Goal: Task Accomplishment & Management: Use online tool/utility

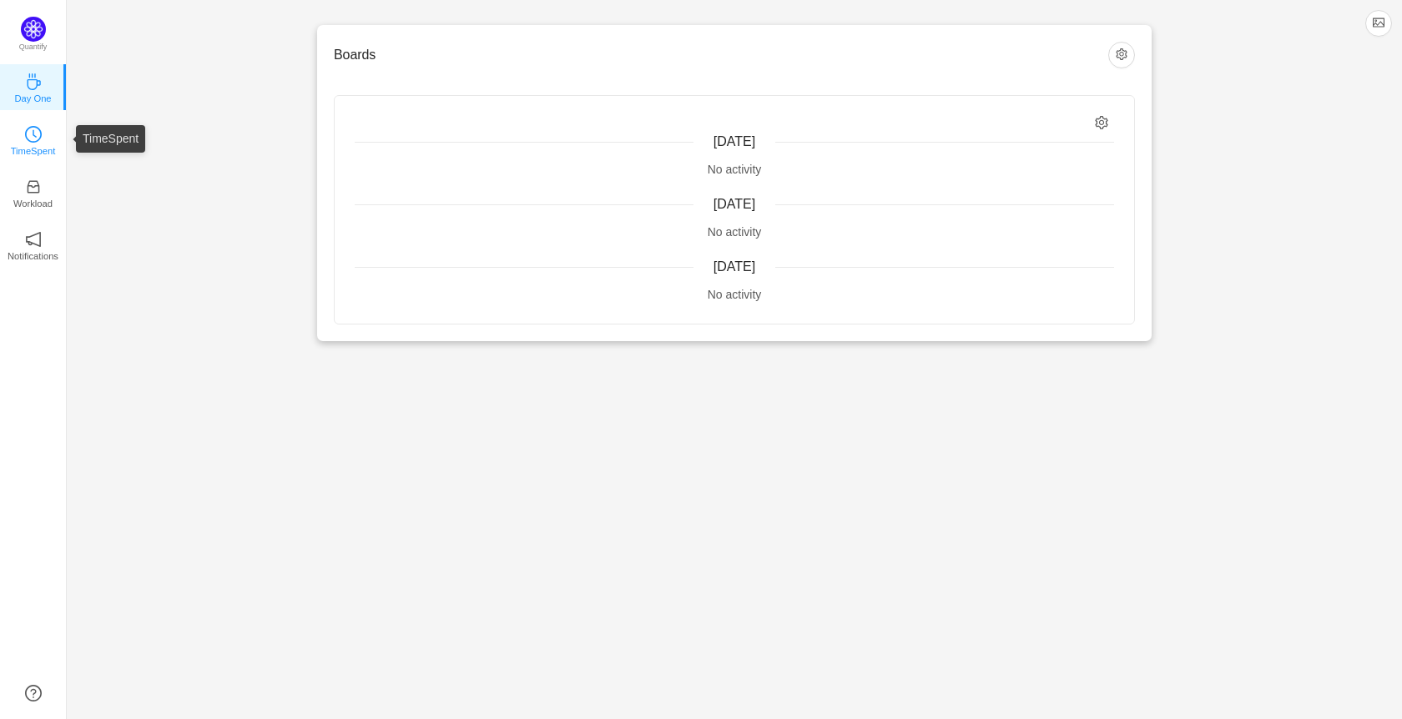
click at [31, 129] on icon "icon: clock-circle" at bounding box center [33, 134] width 17 height 17
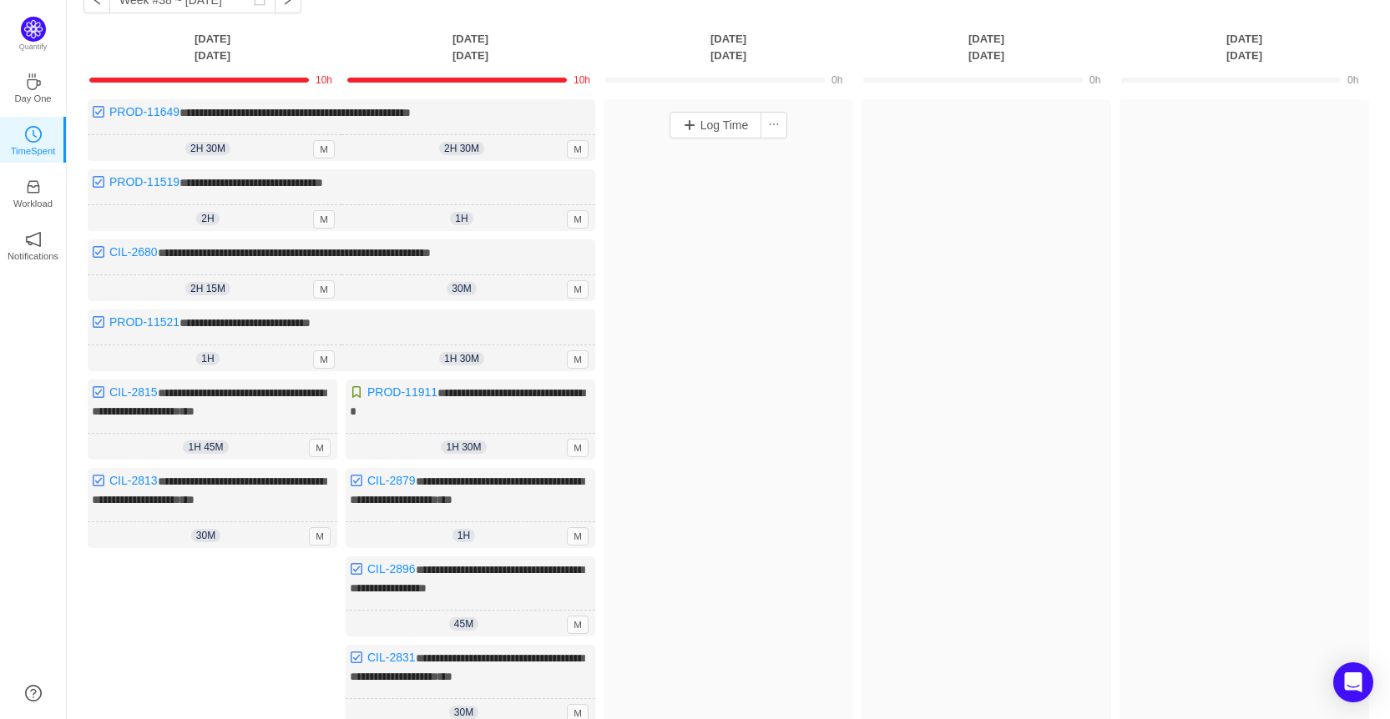
scroll to position [83, 0]
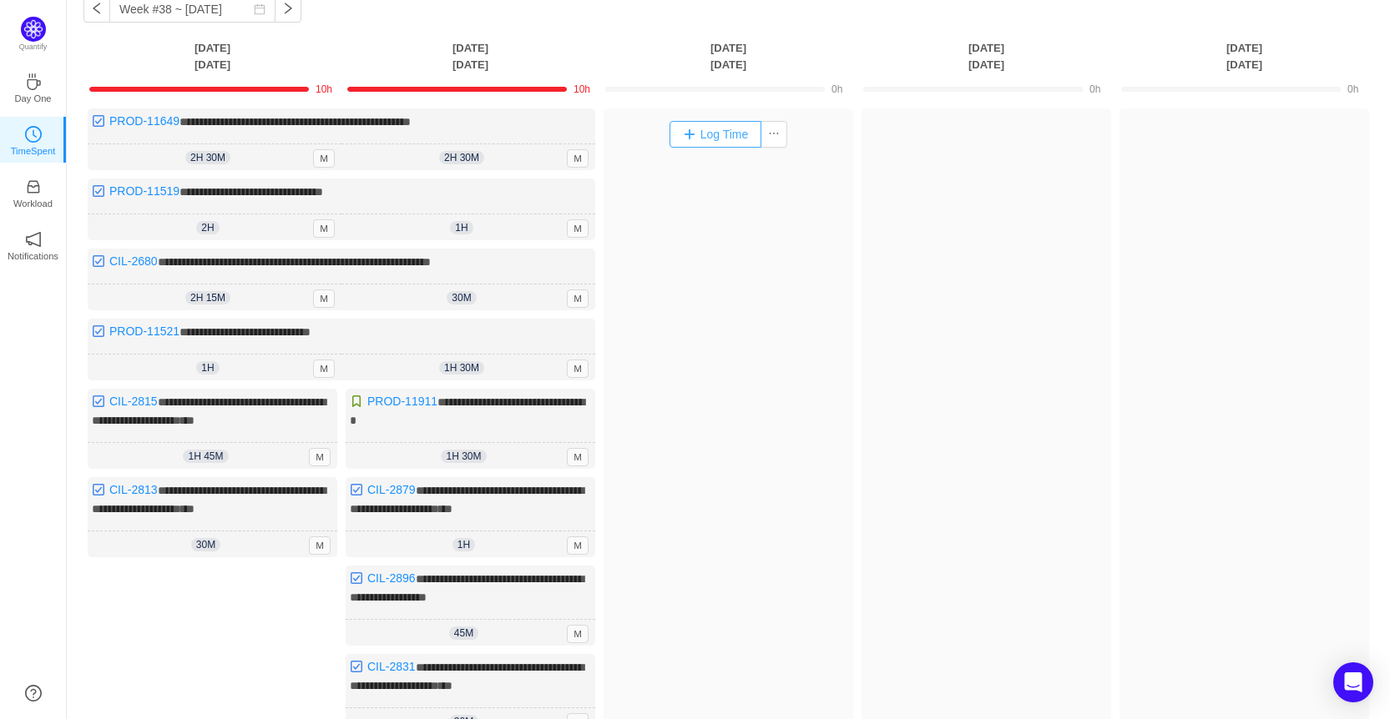
click at [704, 130] on button "Log Time" at bounding box center [715, 134] width 93 height 27
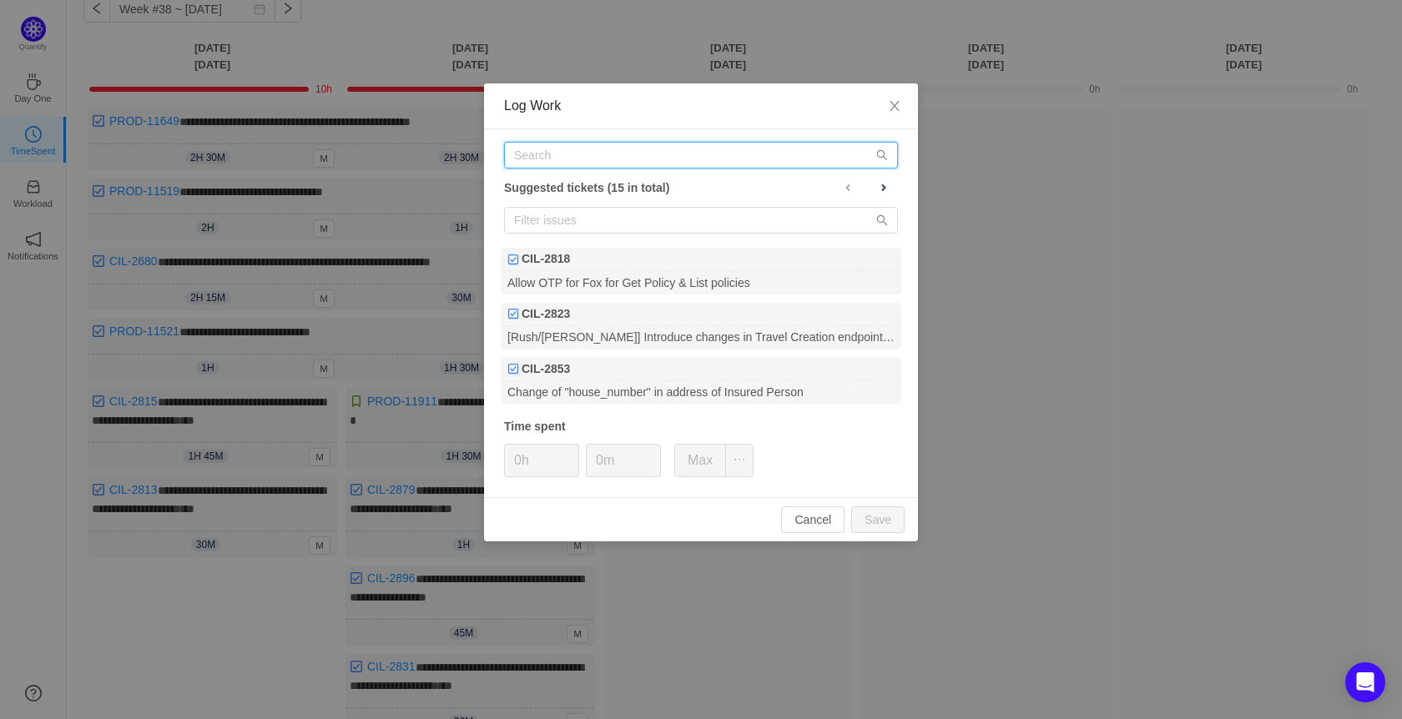
click at [578, 149] on input "text" at bounding box center [701, 155] width 394 height 27
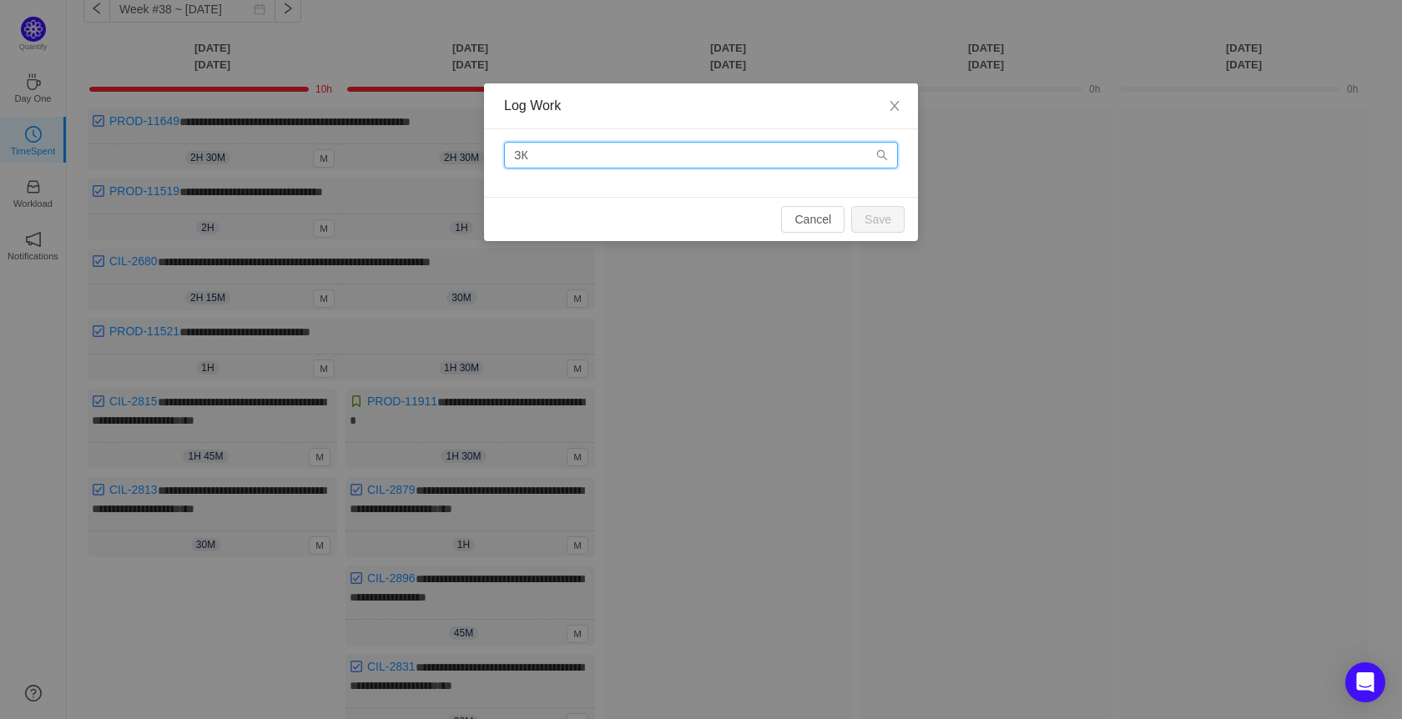
type input "З"
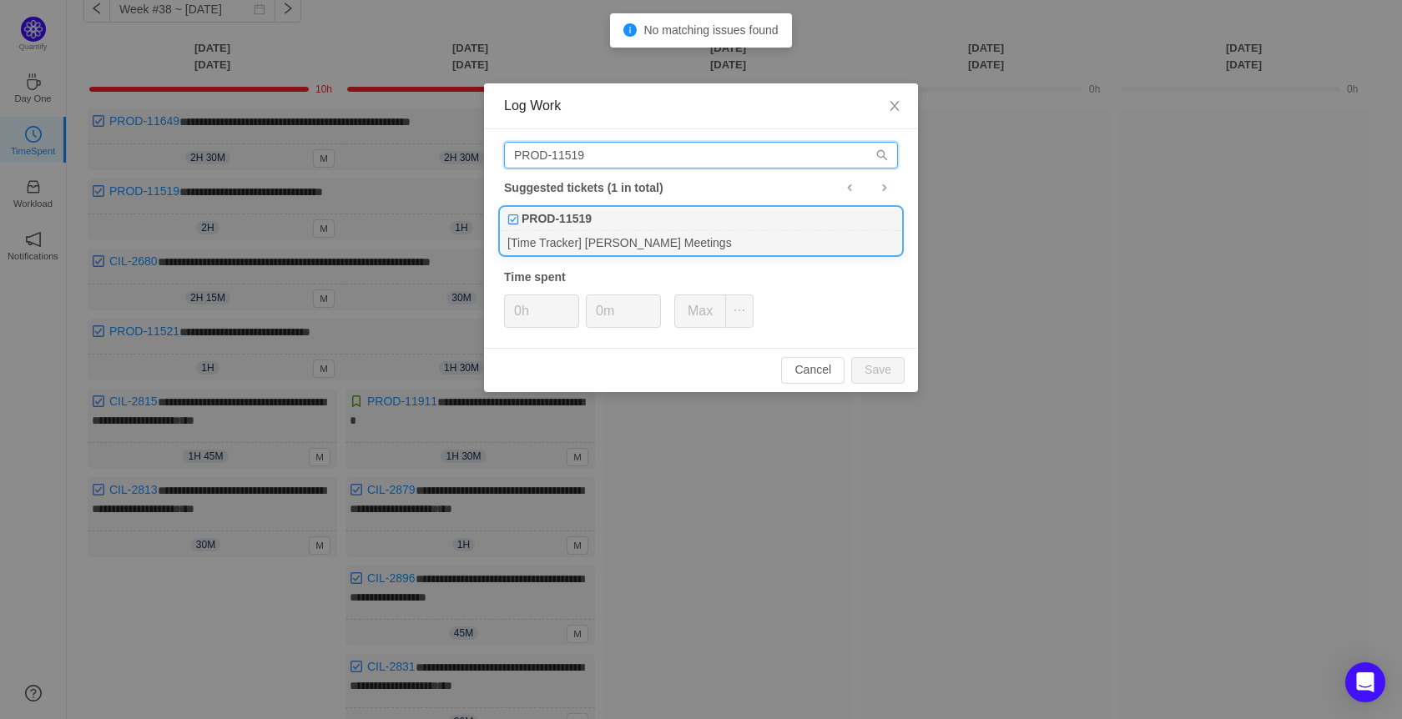
type input "PROD-11519"
click at [587, 217] on b "PROD-11519" at bounding box center [557, 219] width 70 height 18
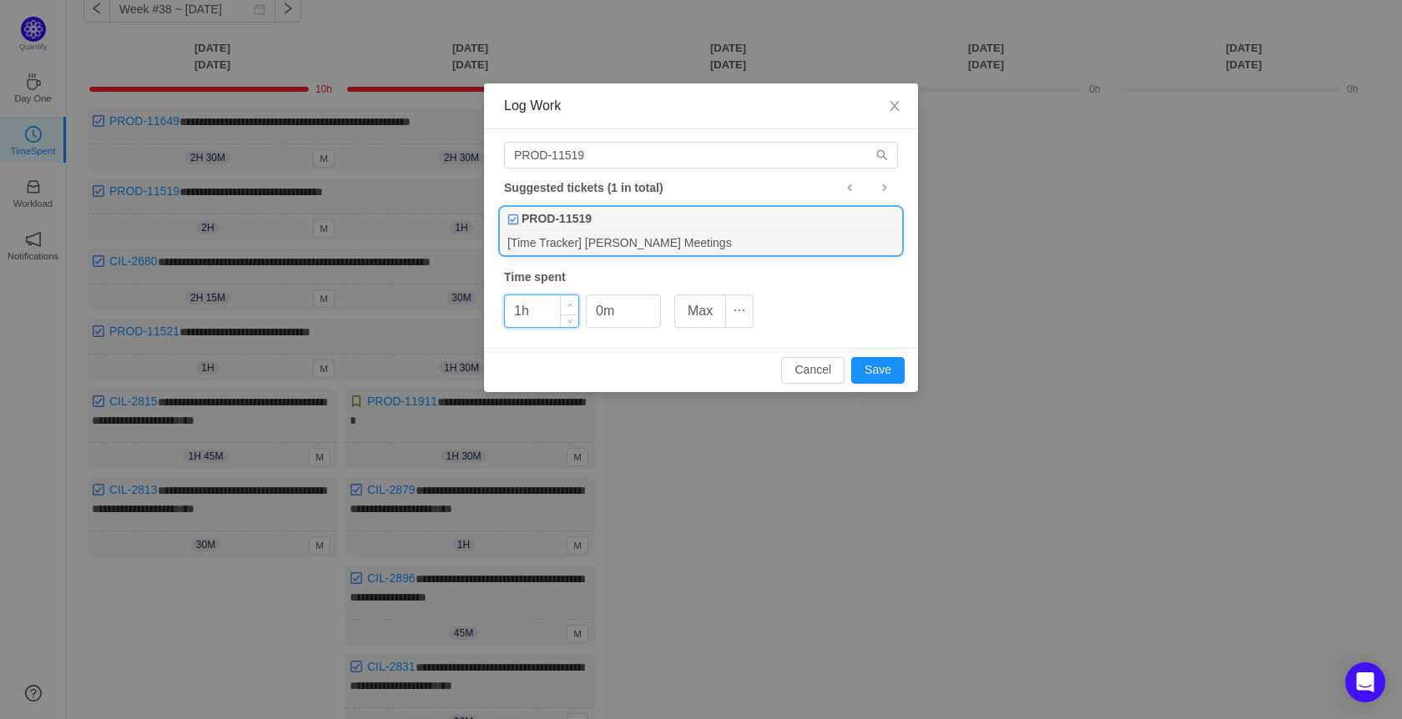
click at [566, 303] on span "Increase Value" at bounding box center [570, 304] width 18 height 19
click at [563, 317] on span "Decrease Value" at bounding box center [570, 317] width 18 height 19
click at [899, 372] on button "Save" at bounding box center [877, 370] width 53 height 27
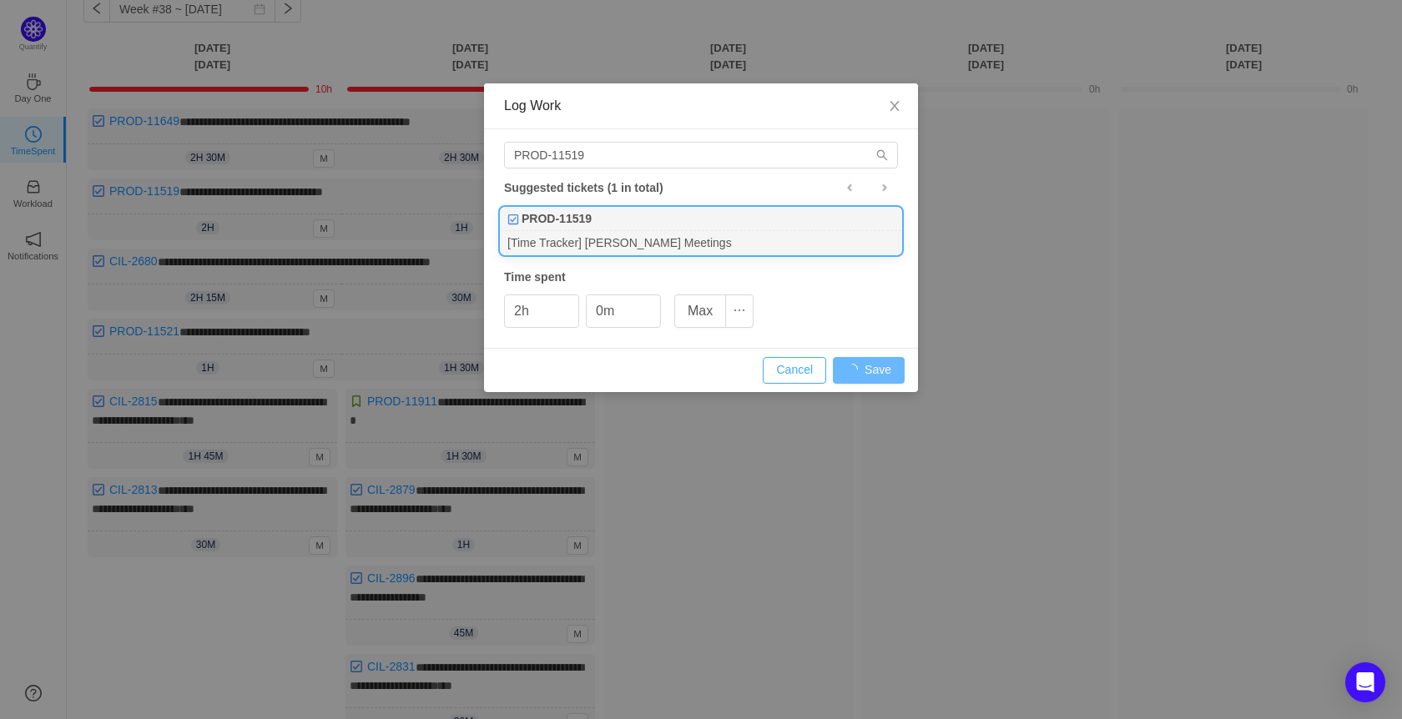
type input "0h"
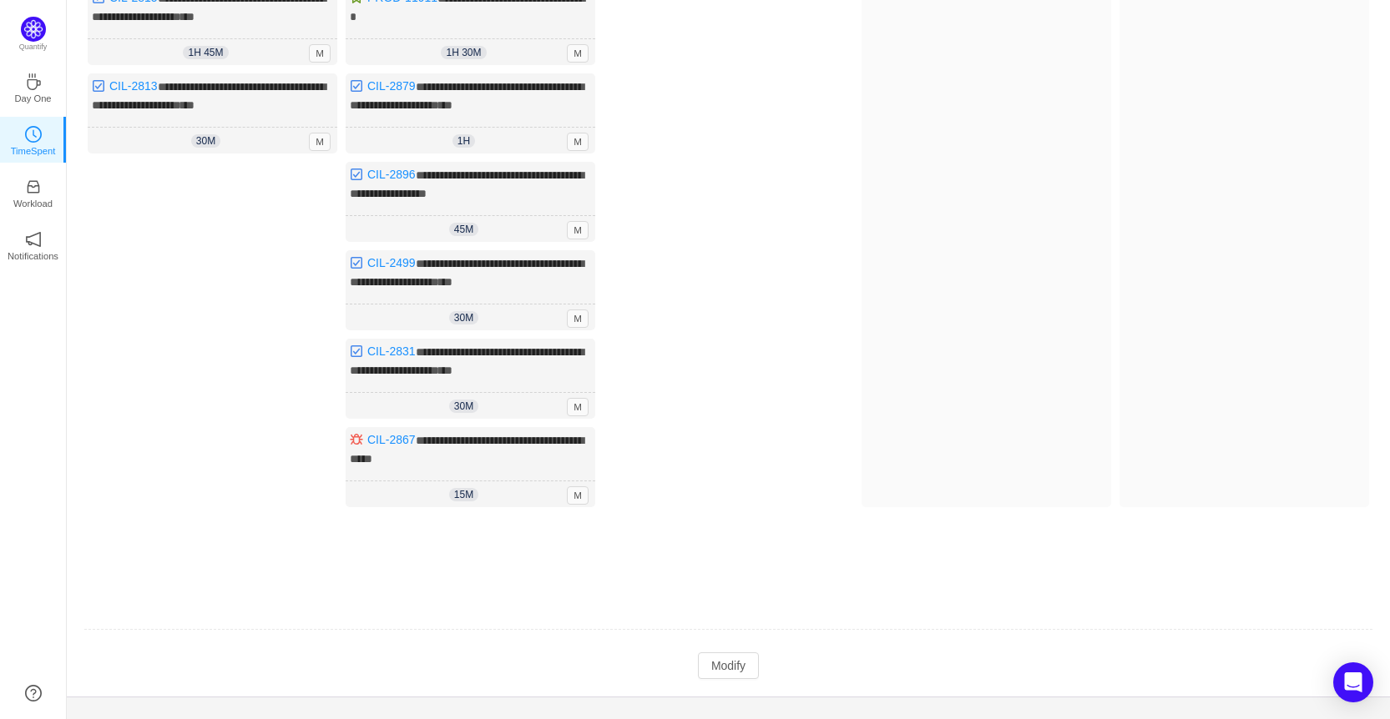
scroll to position [504, 0]
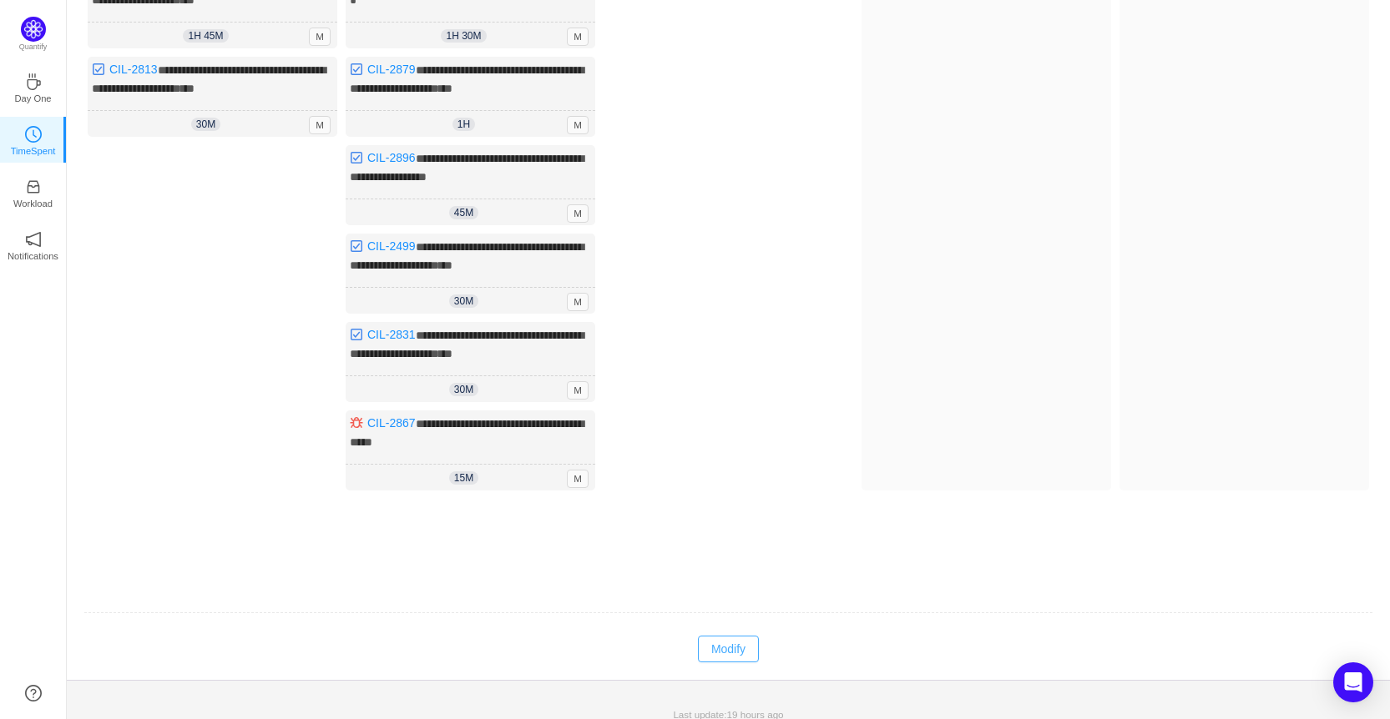
click at [724, 637] on button "Modify" at bounding box center [728, 649] width 61 height 27
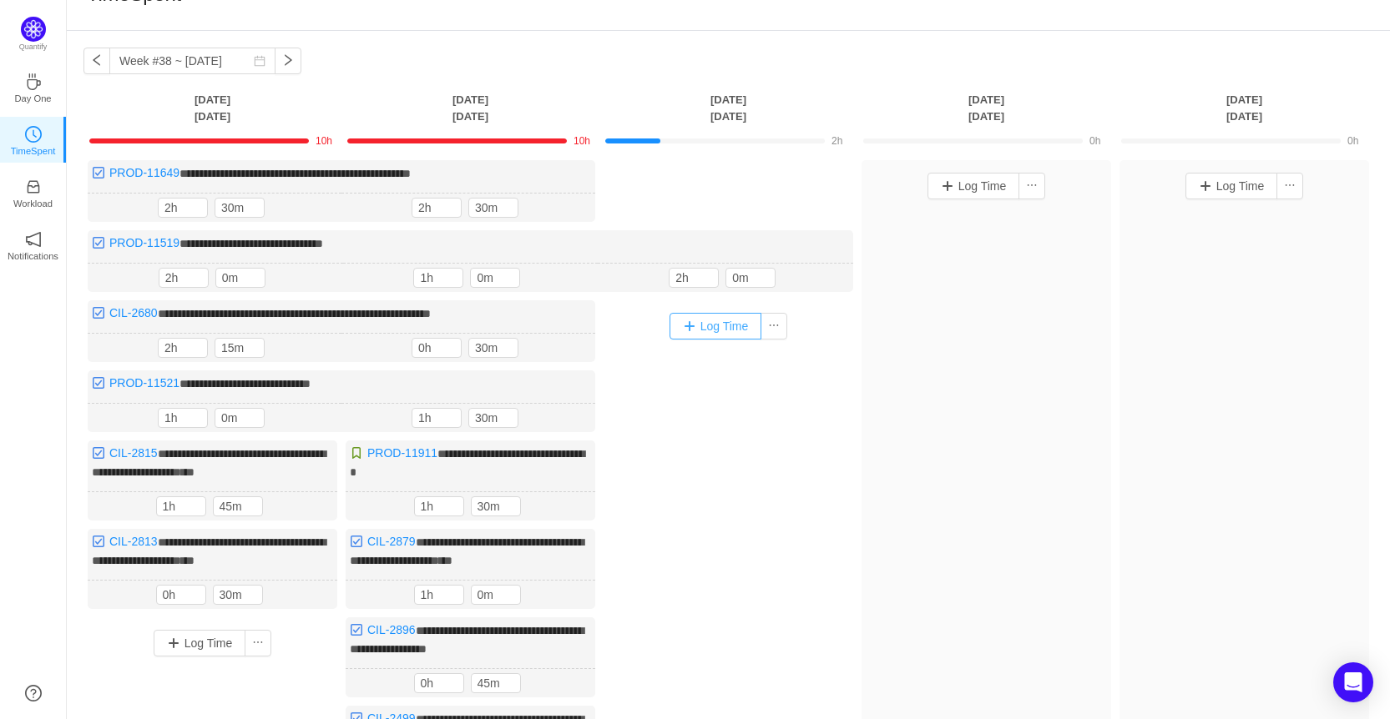
scroll to position [0, 0]
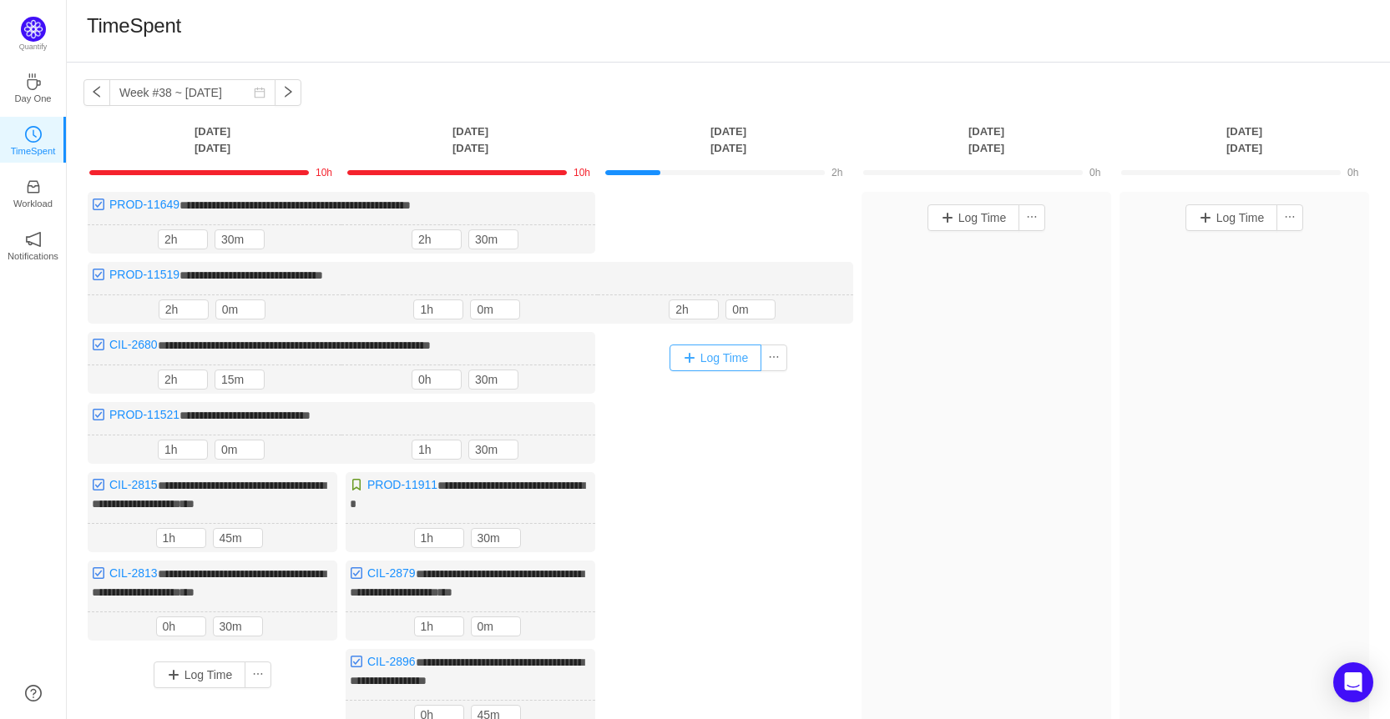
click at [706, 366] on button "Log Time" at bounding box center [715, 358] width 93 height 27
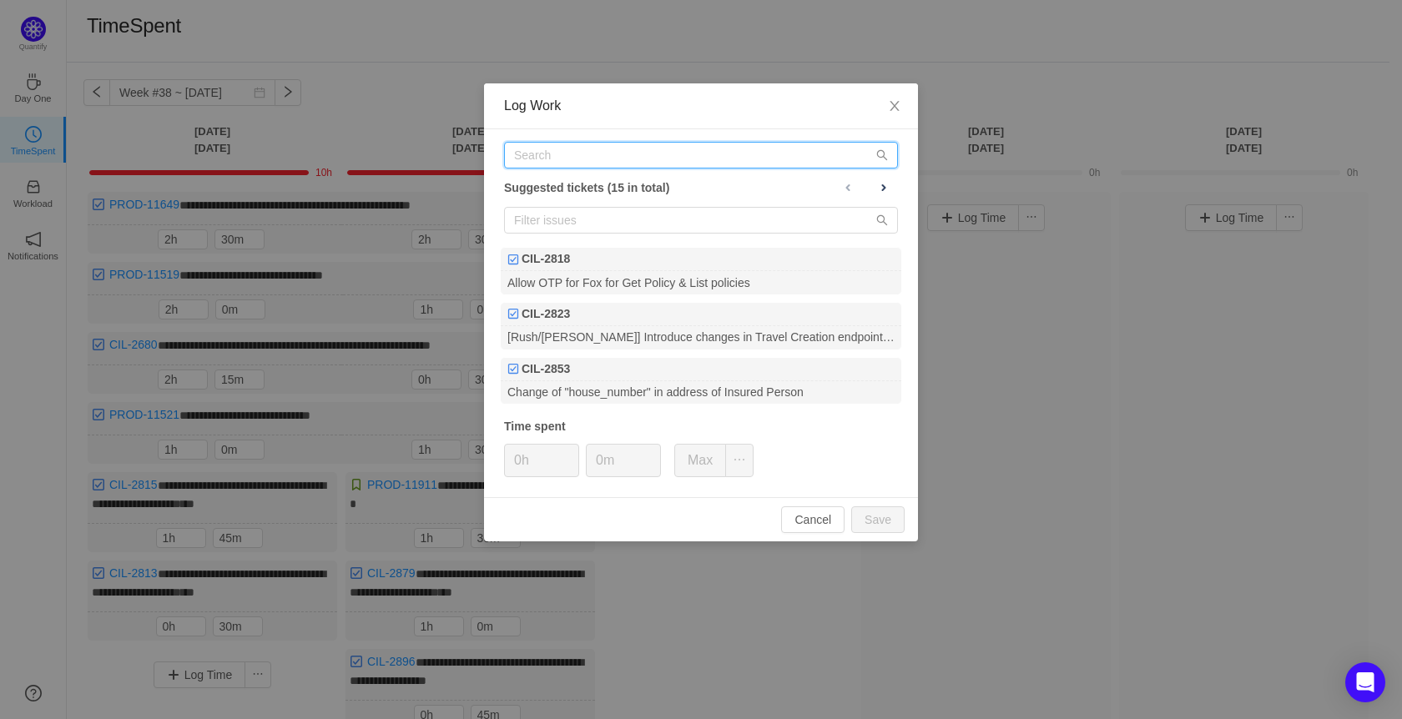
click at [643, 157] on input "text" at bounding box center [701, 155] width 394 height 27
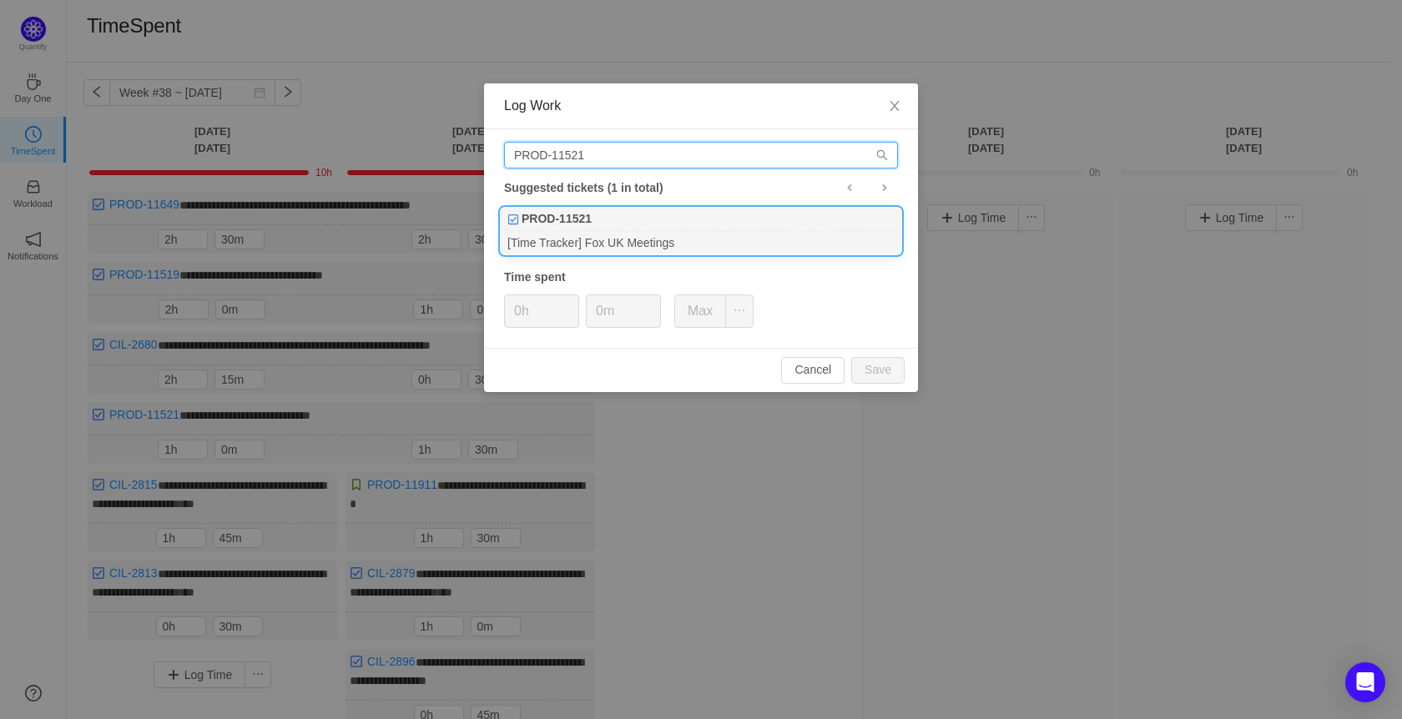
type input "PROD-11521"
click at [638, 231] on div "[Time Tracker] Fox UK Meetings" at bounding box center [701, 242] width 401 height 23
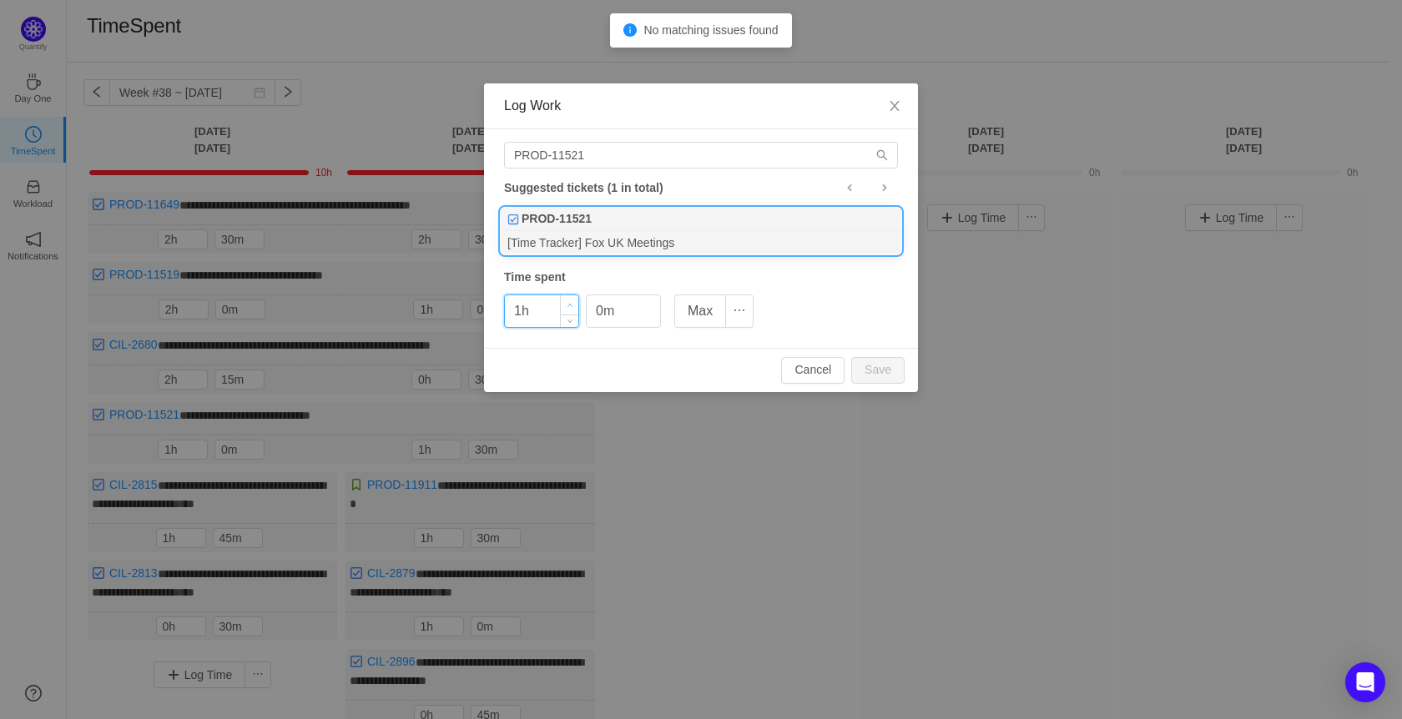
click at [568, 299] on span "Increase Value" at bounding box center [570, 304] width 18 height 19
type input "2h"
click at [568, 299] on span "Increase Value" at bounding box center [570, 304] width 18 height 19
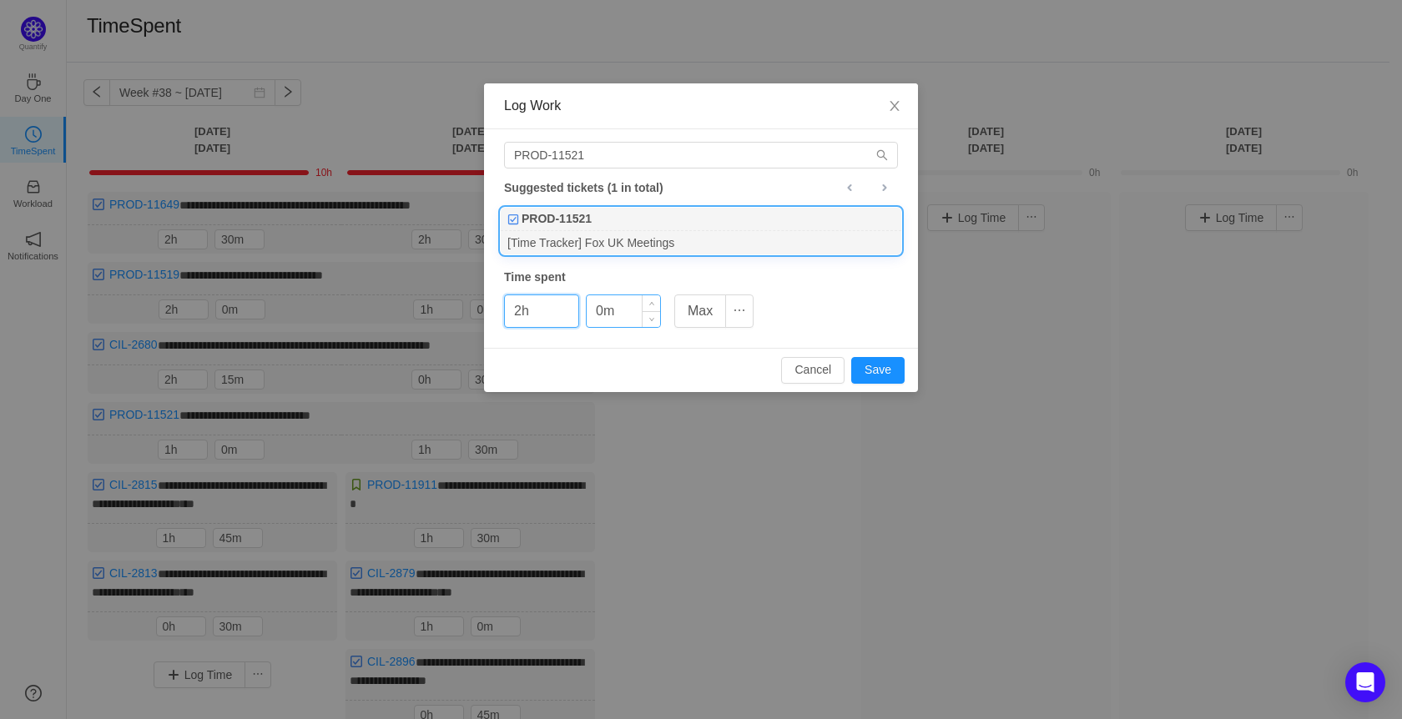
click at [594, 310] on input "0m" at bounding box center [623, 311] width 73 height 32
type input "30m"
click at [570, 298] on span "Increase Value" at bounding box center [570, 304] width 18 height 19
click at [875, 370] on button "Save" at bounding box center [877, 370] width 53 height 27
type input "0h"
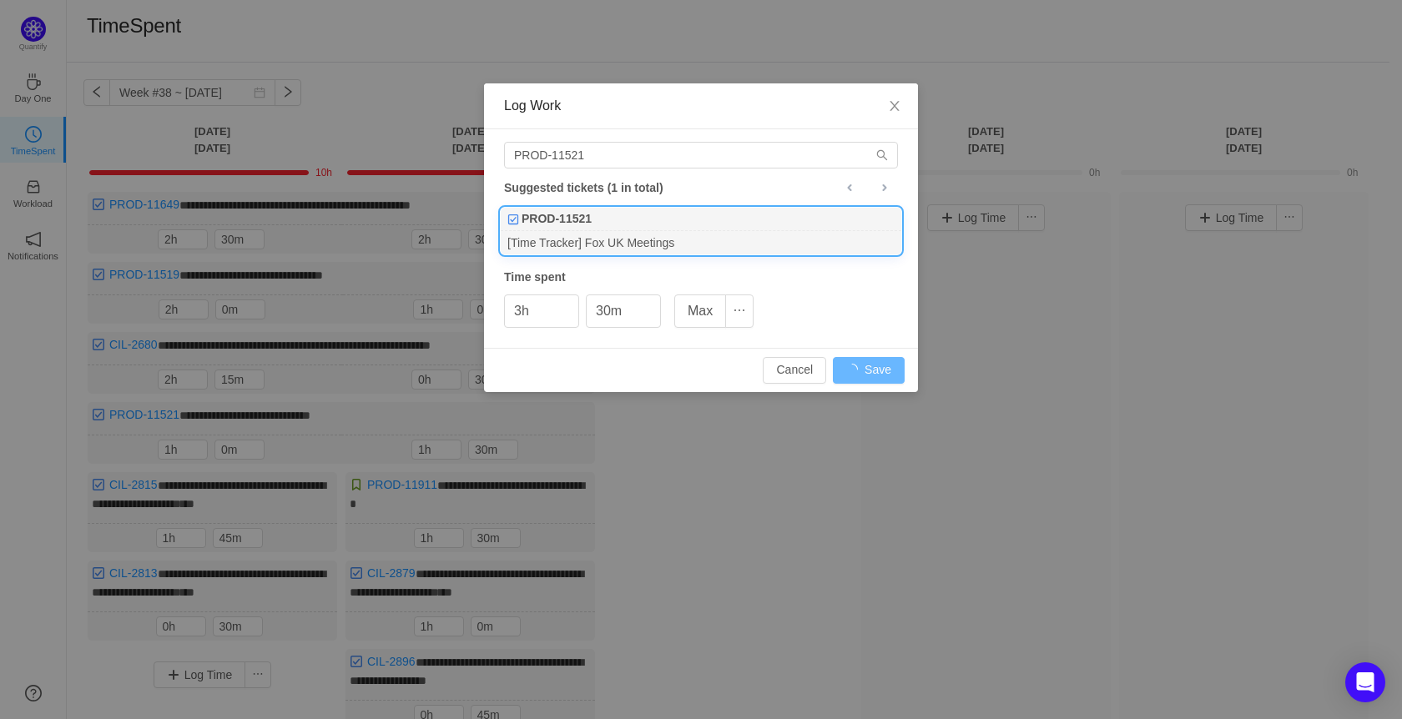
type input "0m"
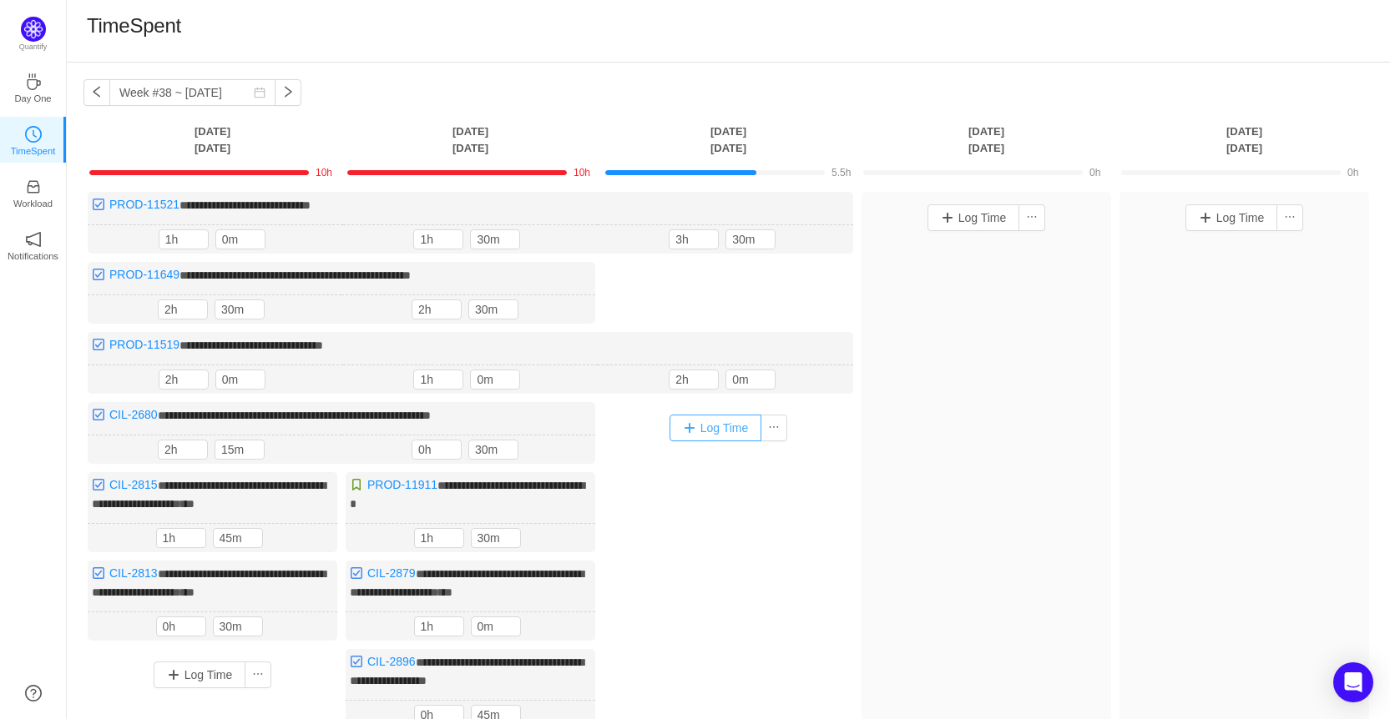
click at [725, 417] on button "Log Time" at bounding box center [715, 428] width 93 height 27
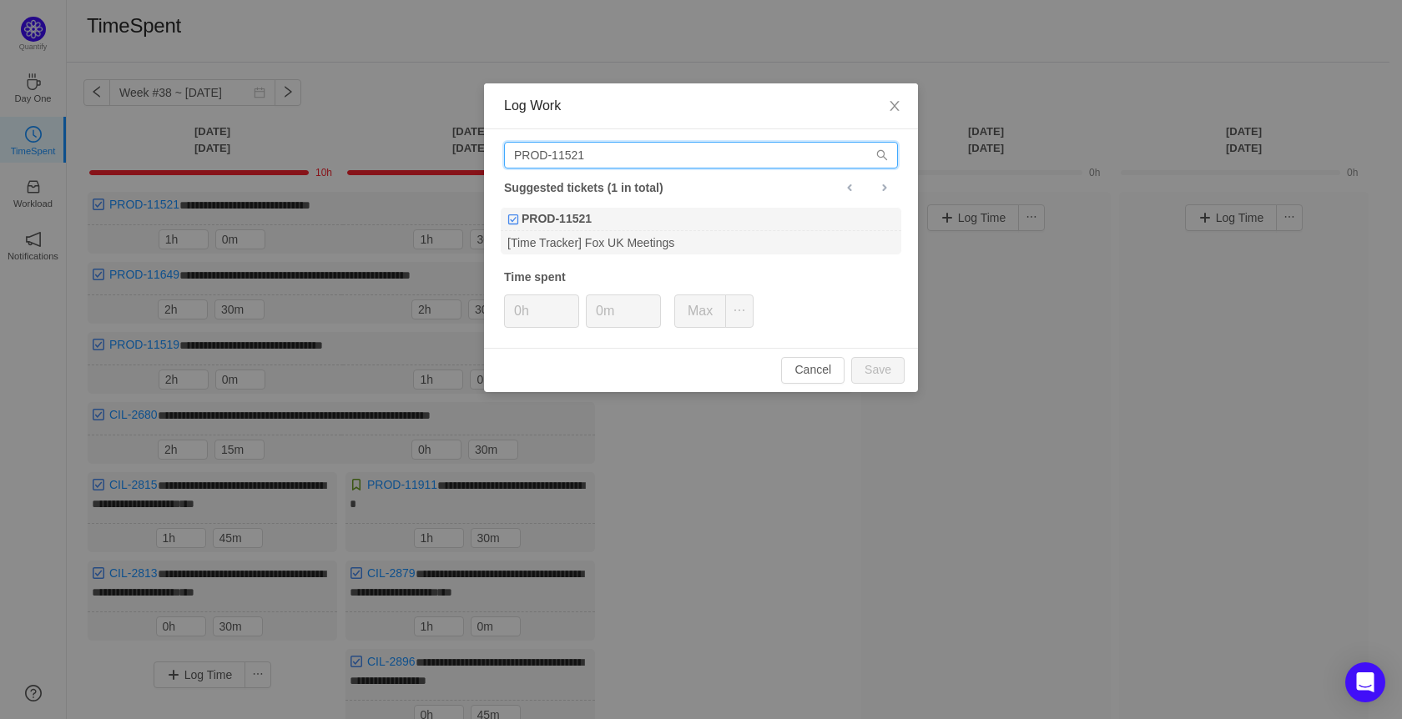
drag, startPoint x: 578, startPoint y: 155, endPoint x: 437, endPoint y: 139, distance: 142.9
click at [437, 139] on div "Log Work PROD-11521 Suggested tickets (1 in total) PROD-11521 [Time Tracker] Fo…" at bounding box center [701, 359] width 1402 height 719
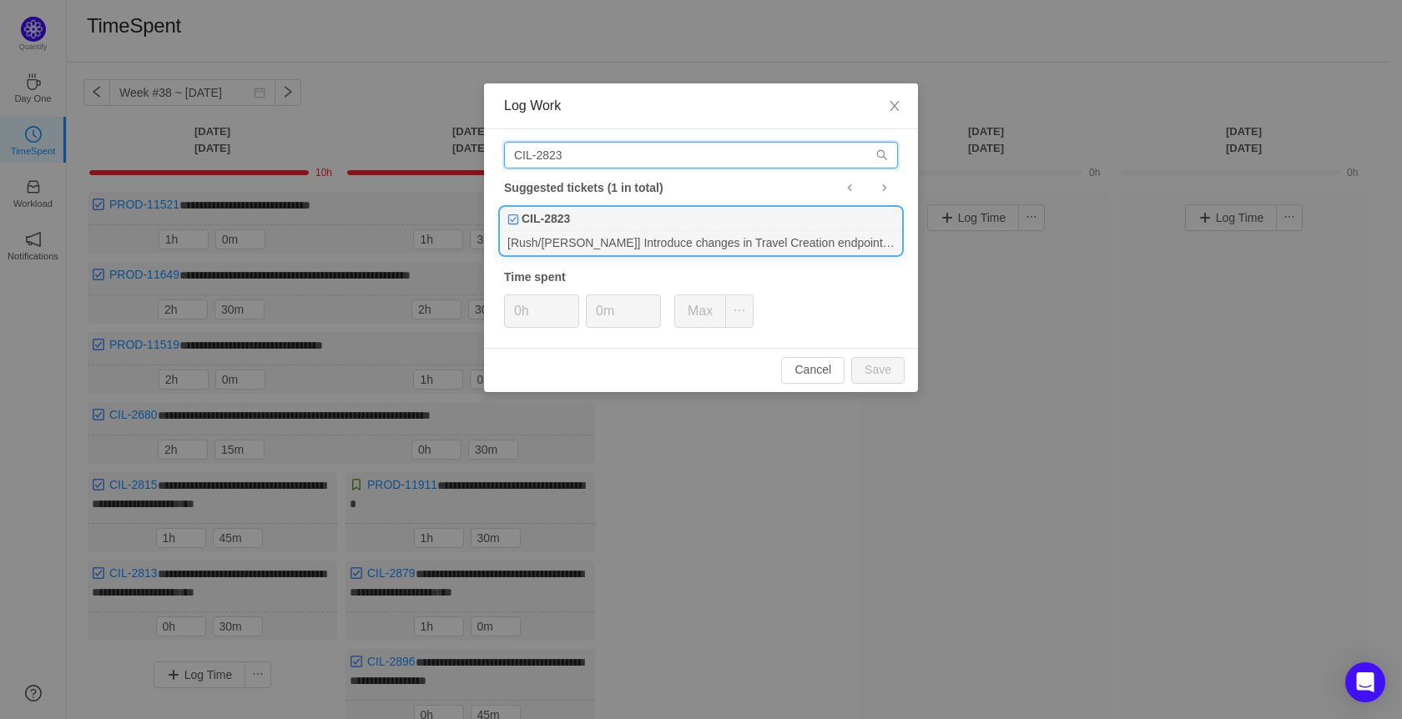
type input "CIL-2823"
click at [708, 249] on div "[Rush/[PERSON_NAME]] Introduce changes in Travel Creation endpoint to R-H BP (s…" at bounding box center [701, 242] width 401 height 23
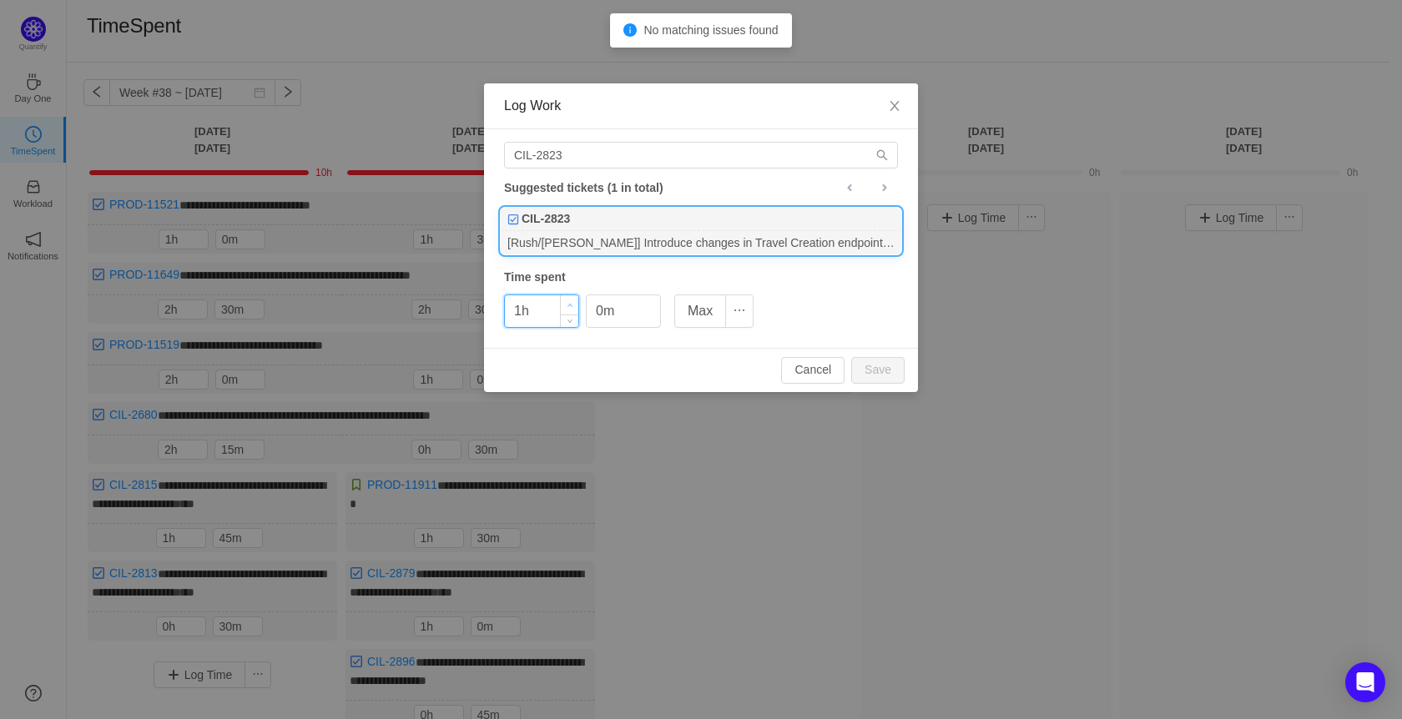
click at [568, 301] on span "Increase Value" at bounding box center [570, 304] width 18 height 19
click at [877, 365] on button "Save" at bounding box center [877, 370] width 53 height 27
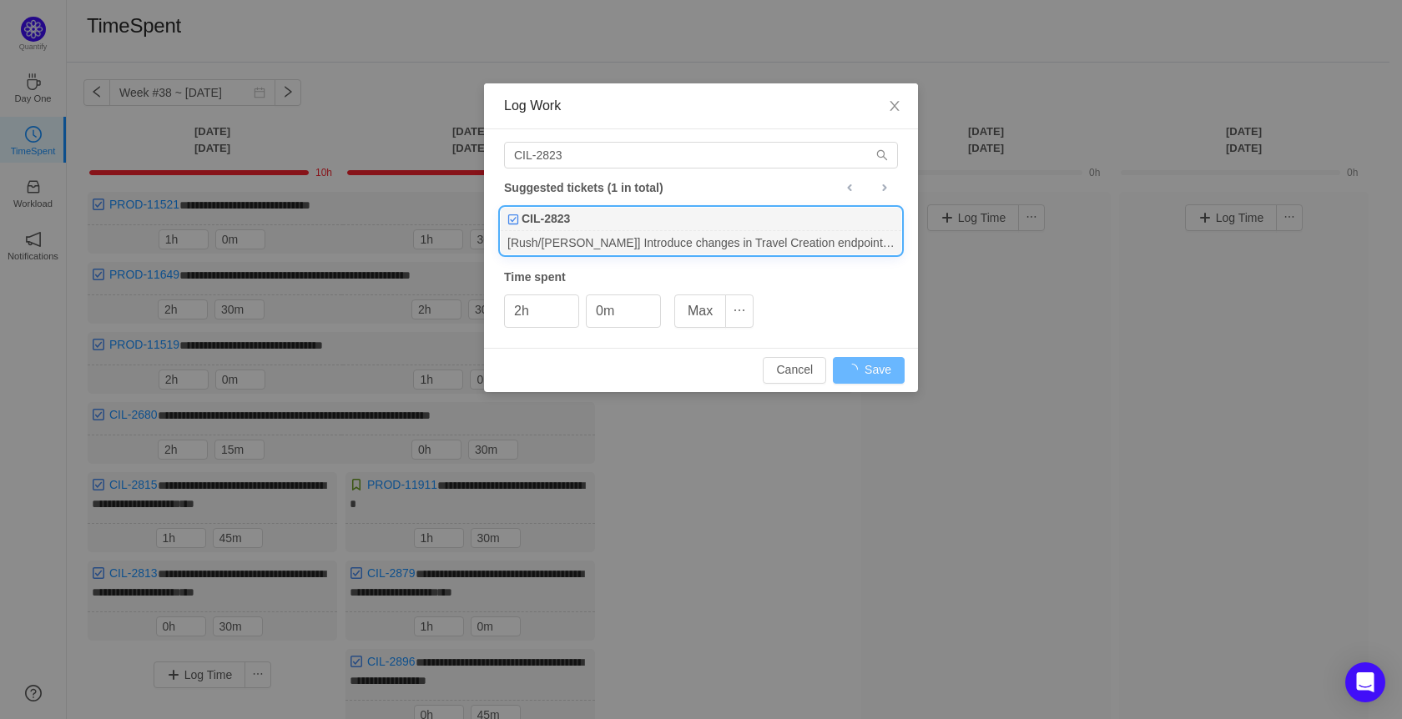
type input "0h"
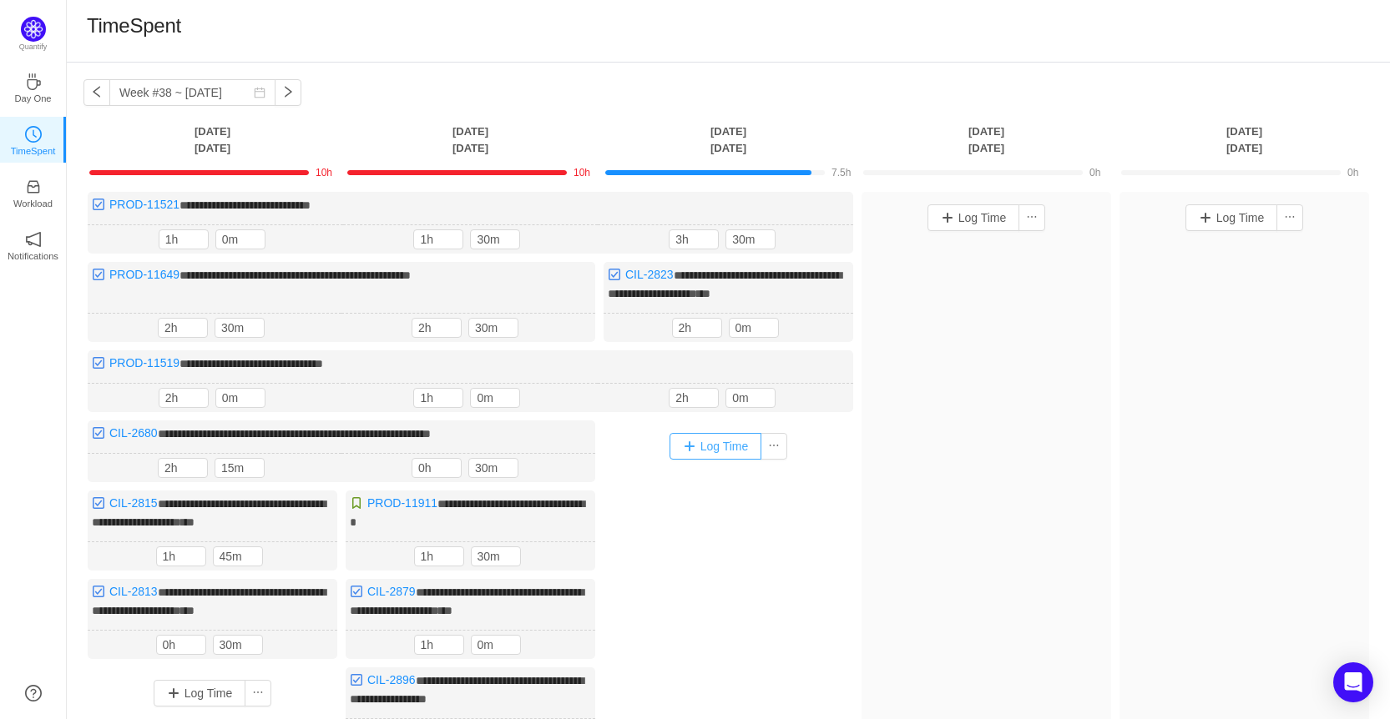
click at [734, 447] on button "Log Time" at bounding box center [715, 446] width 93 height 27
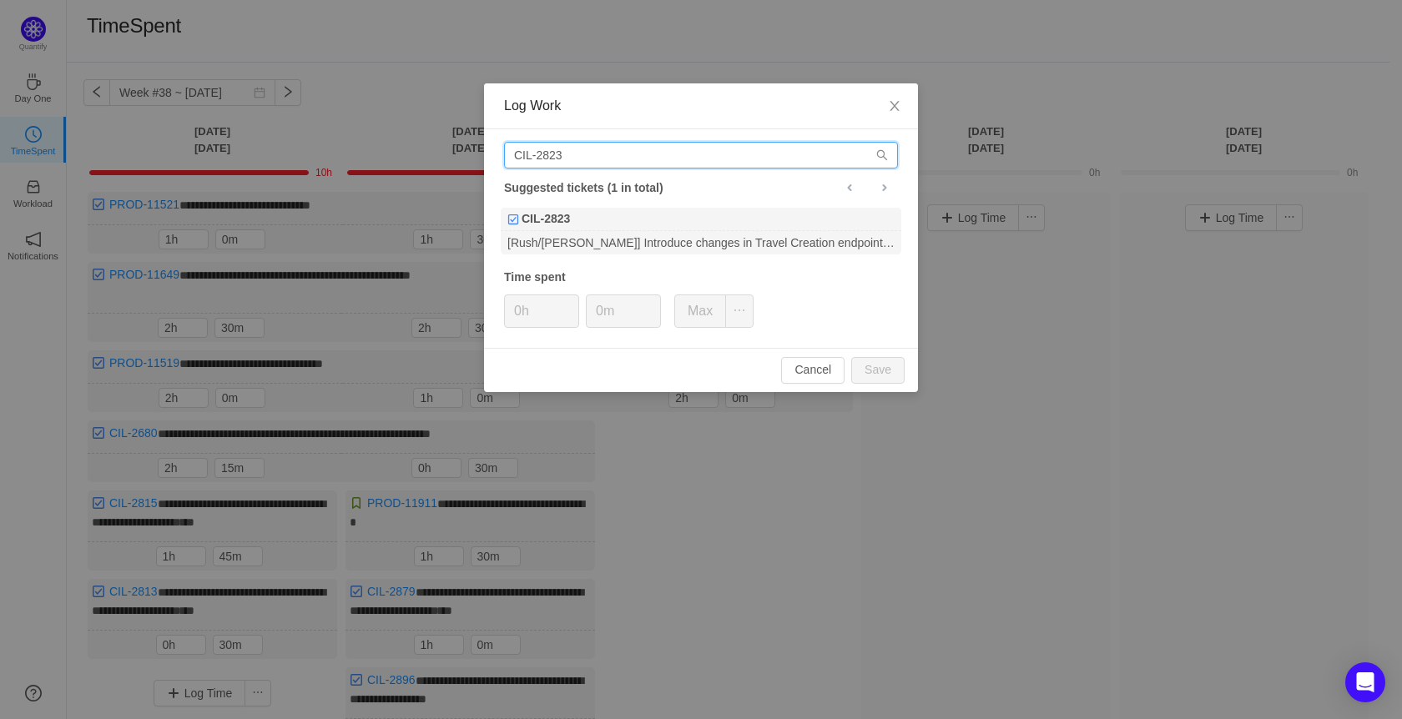
drag, startPoint x: 522, startPoint y: 149, endPoint x: 407, endPoint y: 143, distance: 114.5
click at [407, 143] on div "Log Work CIL-2823 Suggested tickets (1 in total) CIL-2823 [Rush/[PERSON_NAME]] …" at bounding box center [701, 359] width 1402 height 719
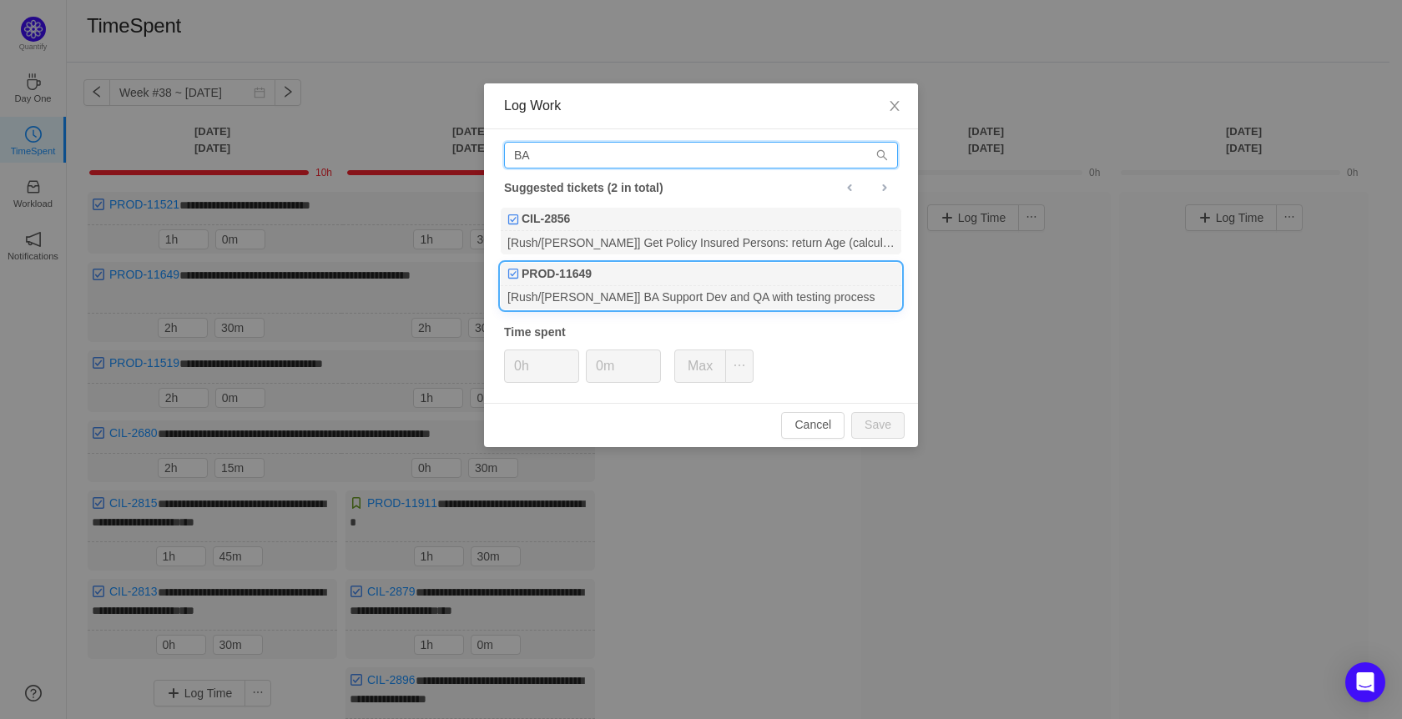
type input "BA"
click at [737, 304] on div "[Rush/[PERSON_NAME]] BA Support Dev and QA with testing process" at bounding box center [701, 297] width 401 height 23
type input "1h"
click at [570, 355] on span "Increase Value" at bounding box center [570, 360] width 18 height 19
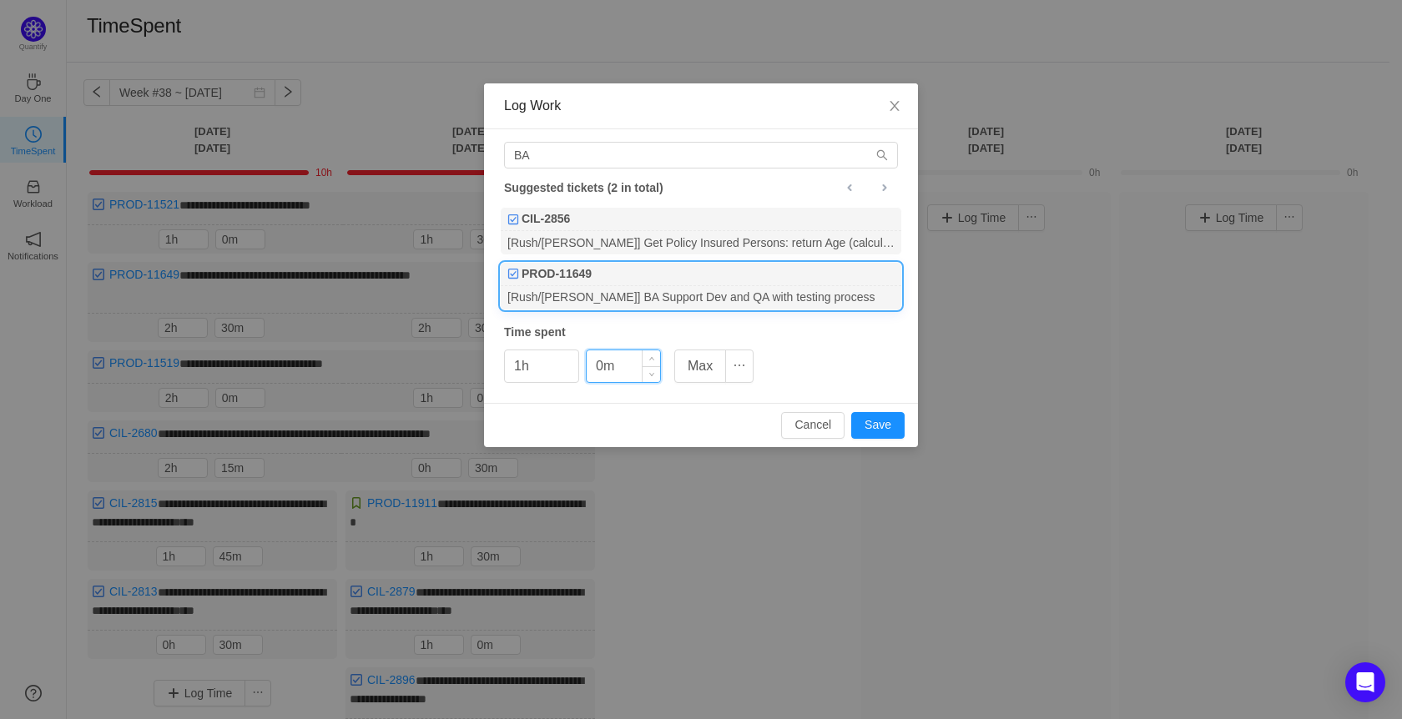
click at [596, 366] on input "0m" at bounding box center [623, 367] width 73 height 32
type input "30m"
click at [881, 420] on button "Save" at bounding box center [877, 425] width 53 height 27
type input "0h"
type input "0m"
